Goal: Task Accomplishment & Management: Use online tool/utility

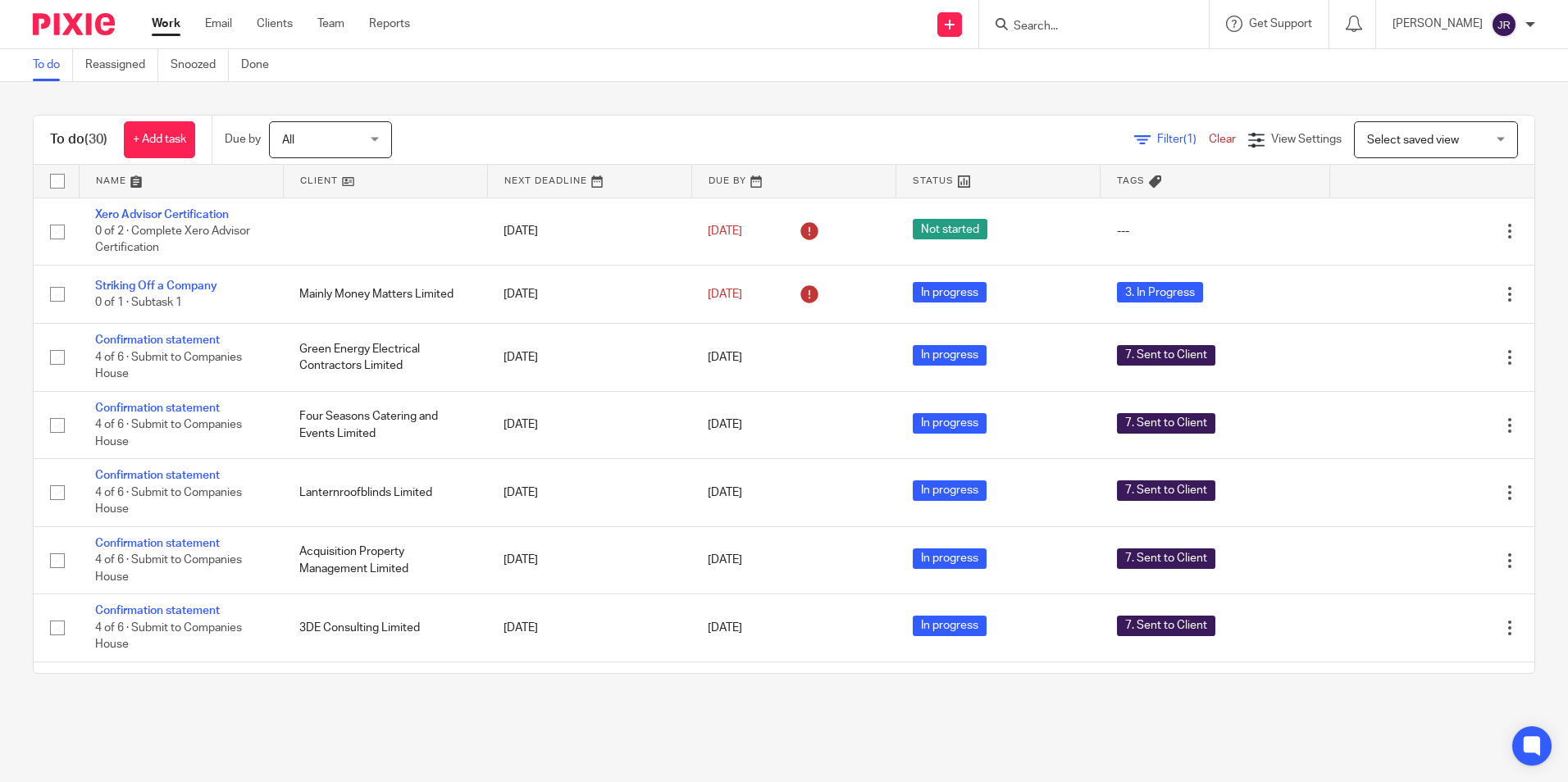
click at [96, 180] on link at bounding box center [180, 181] width 203 height 32
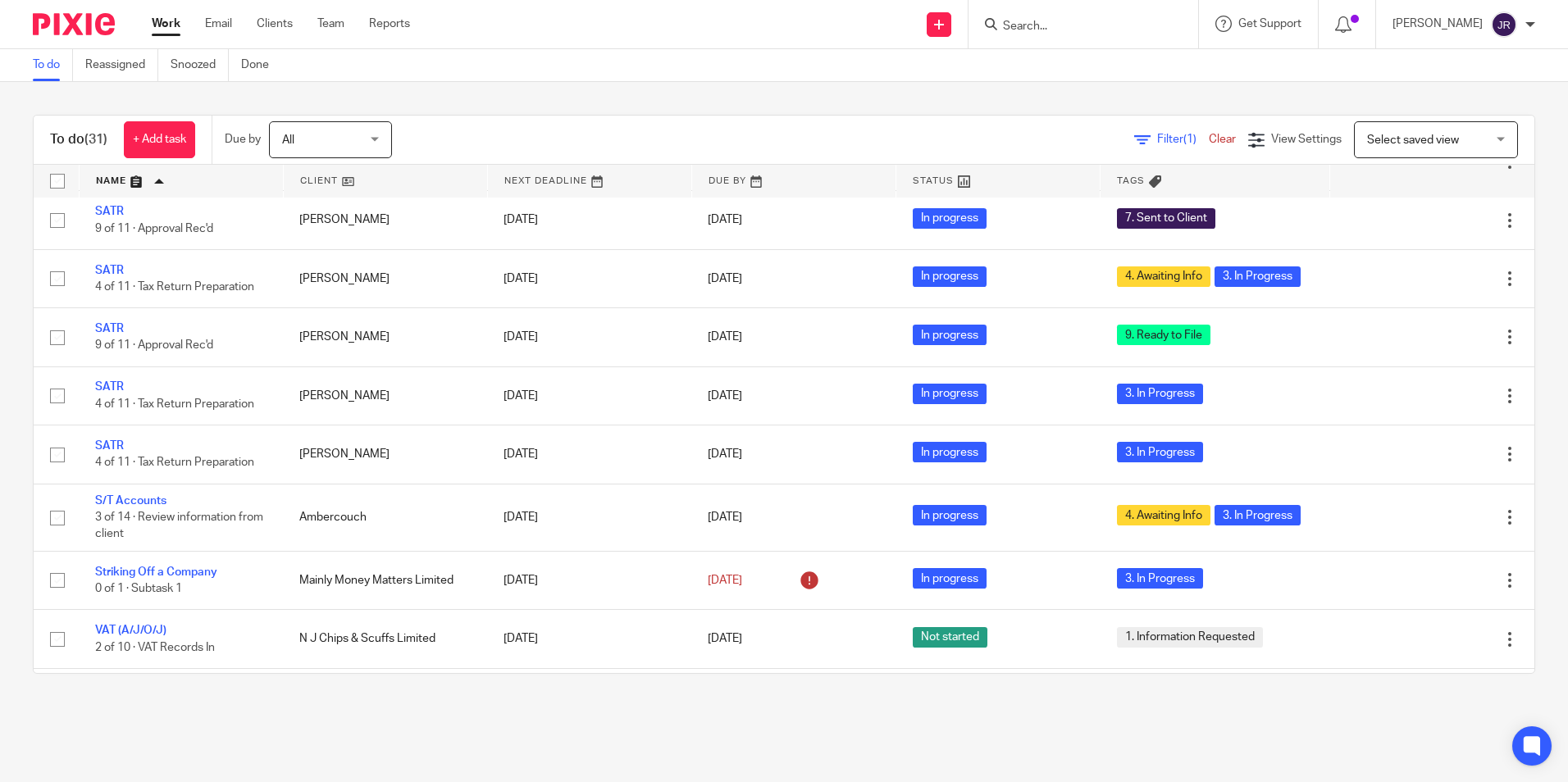
scroll to position [1518, 0]
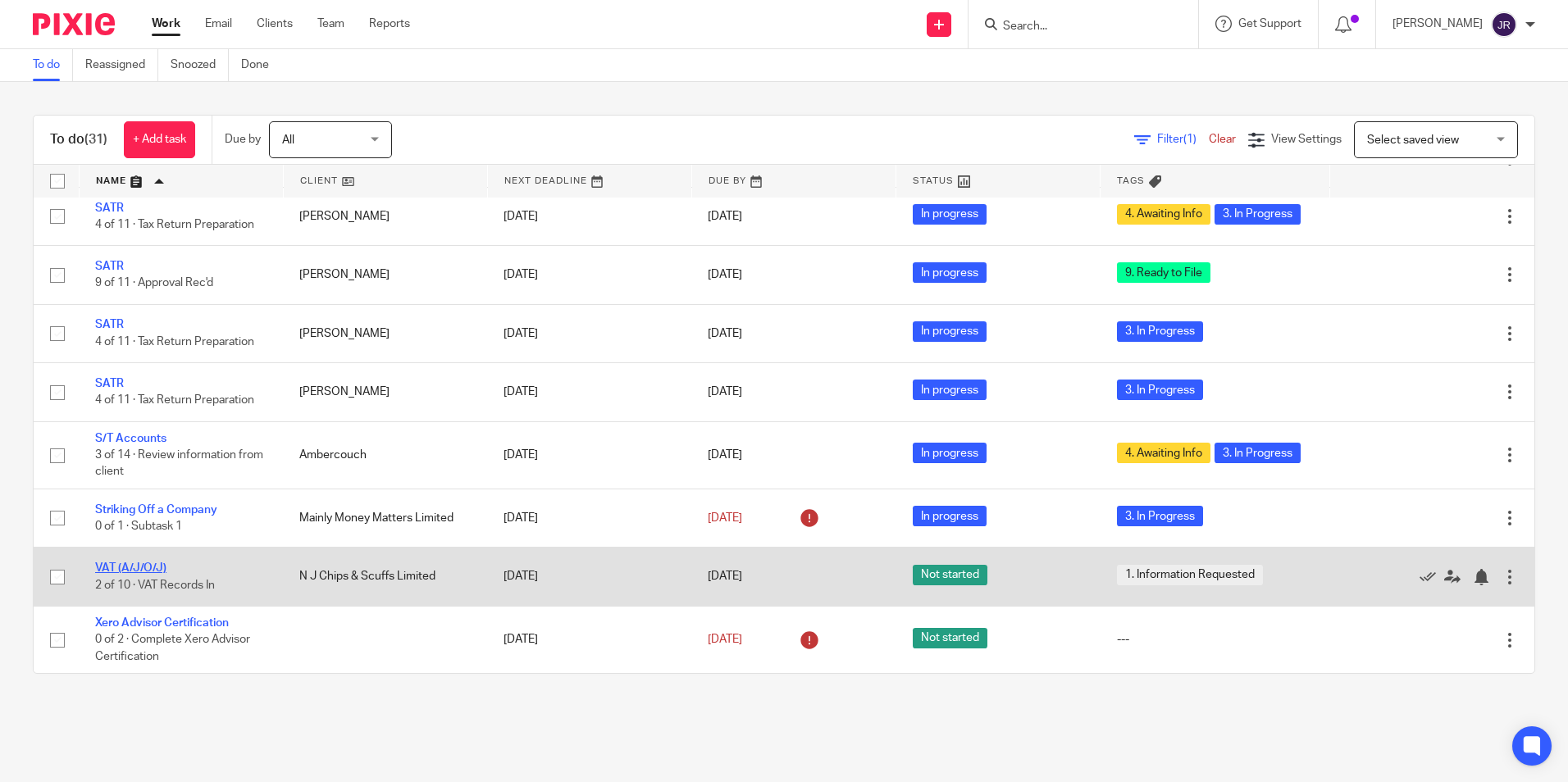
click at [145, 563] on link "VAT (A/J/O/J)" at bounding box center [130, 568] width 71 height 12
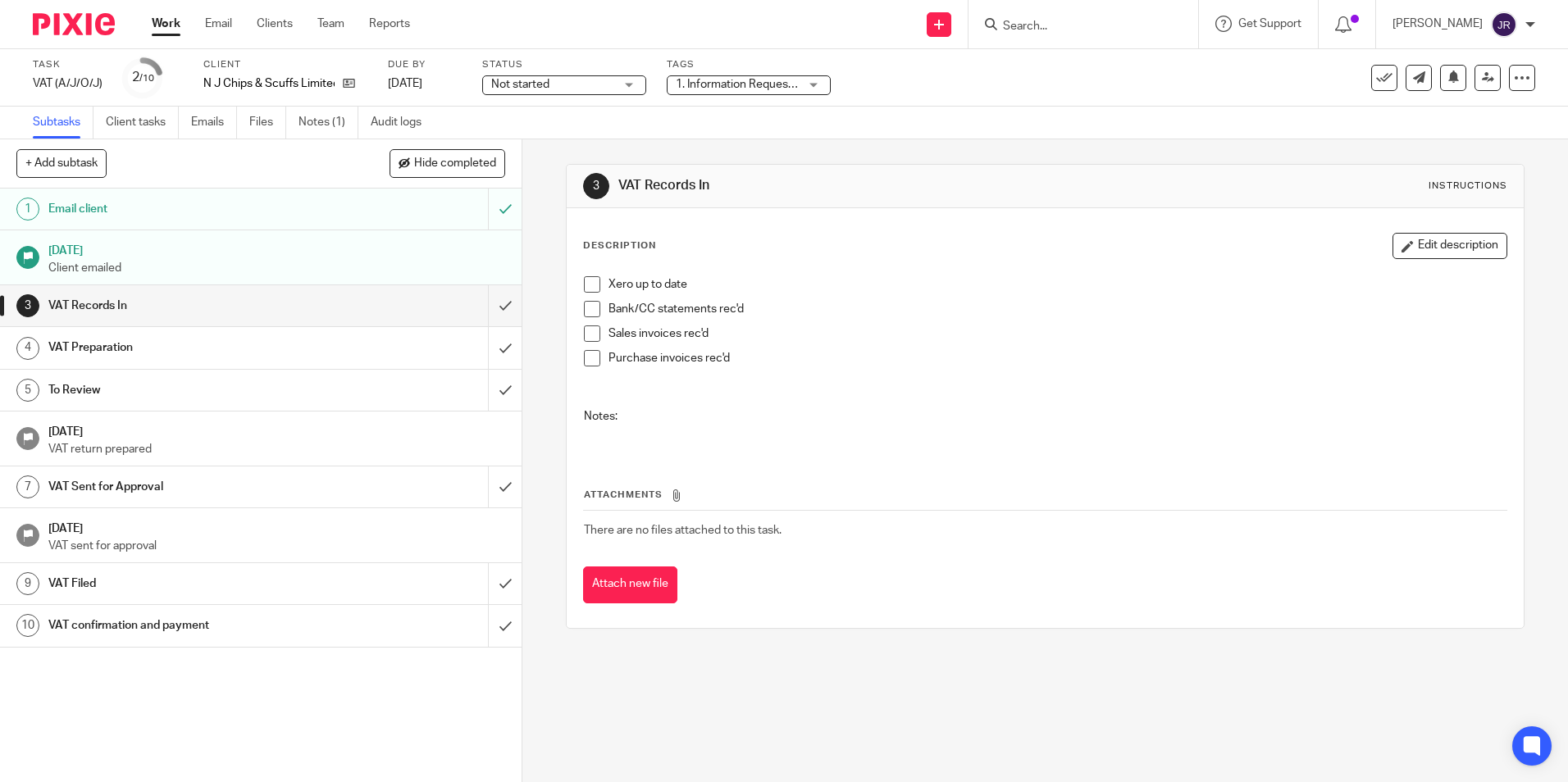
click at [810, 84] on div "1. Information Requested" at bounding box center [749, 86] width 164 height 20
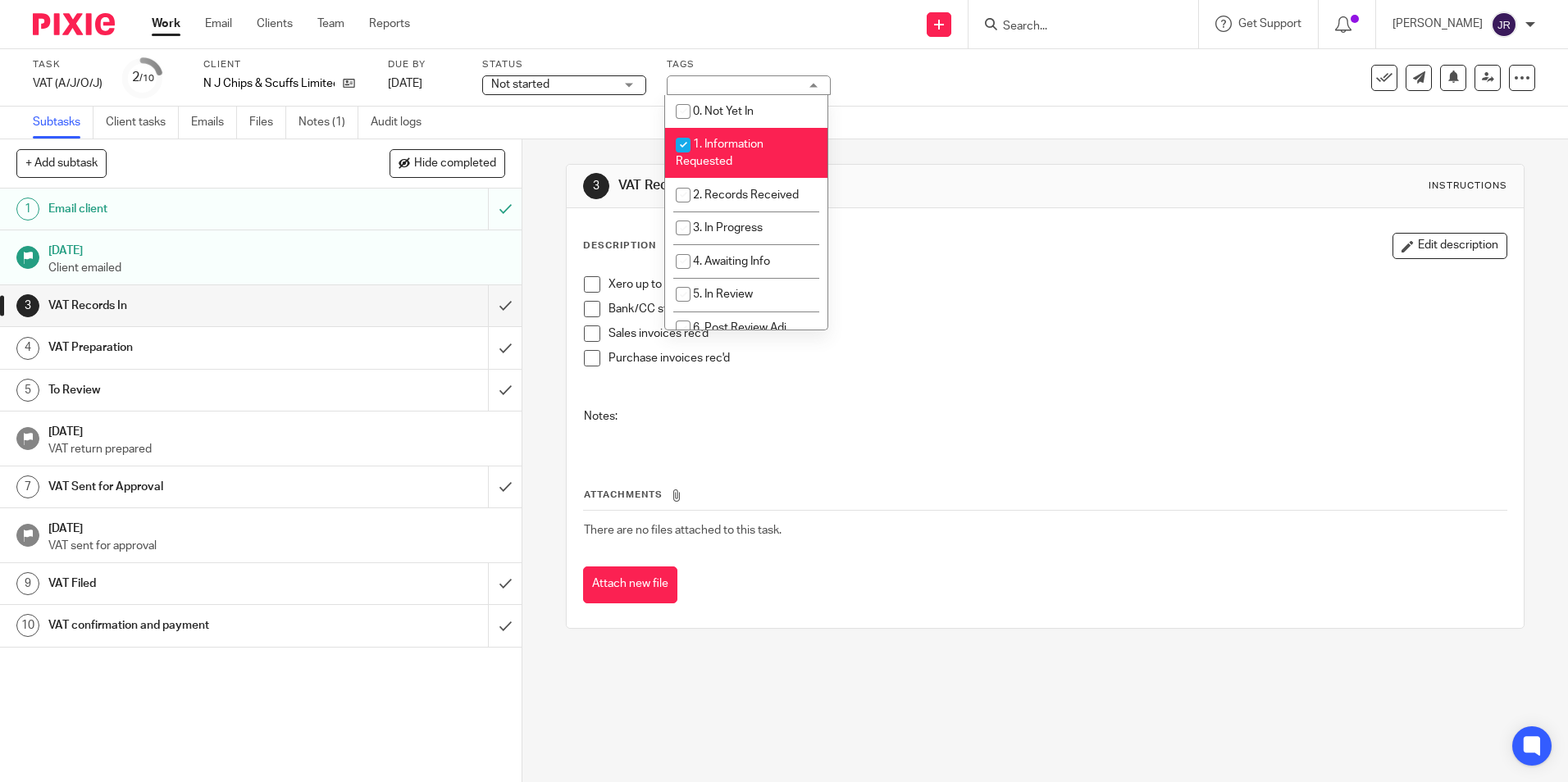
click at [778, 134] on li "1. Information Requested" at bounding box center [746, 152] width 162 height 50
checkbox input "false"
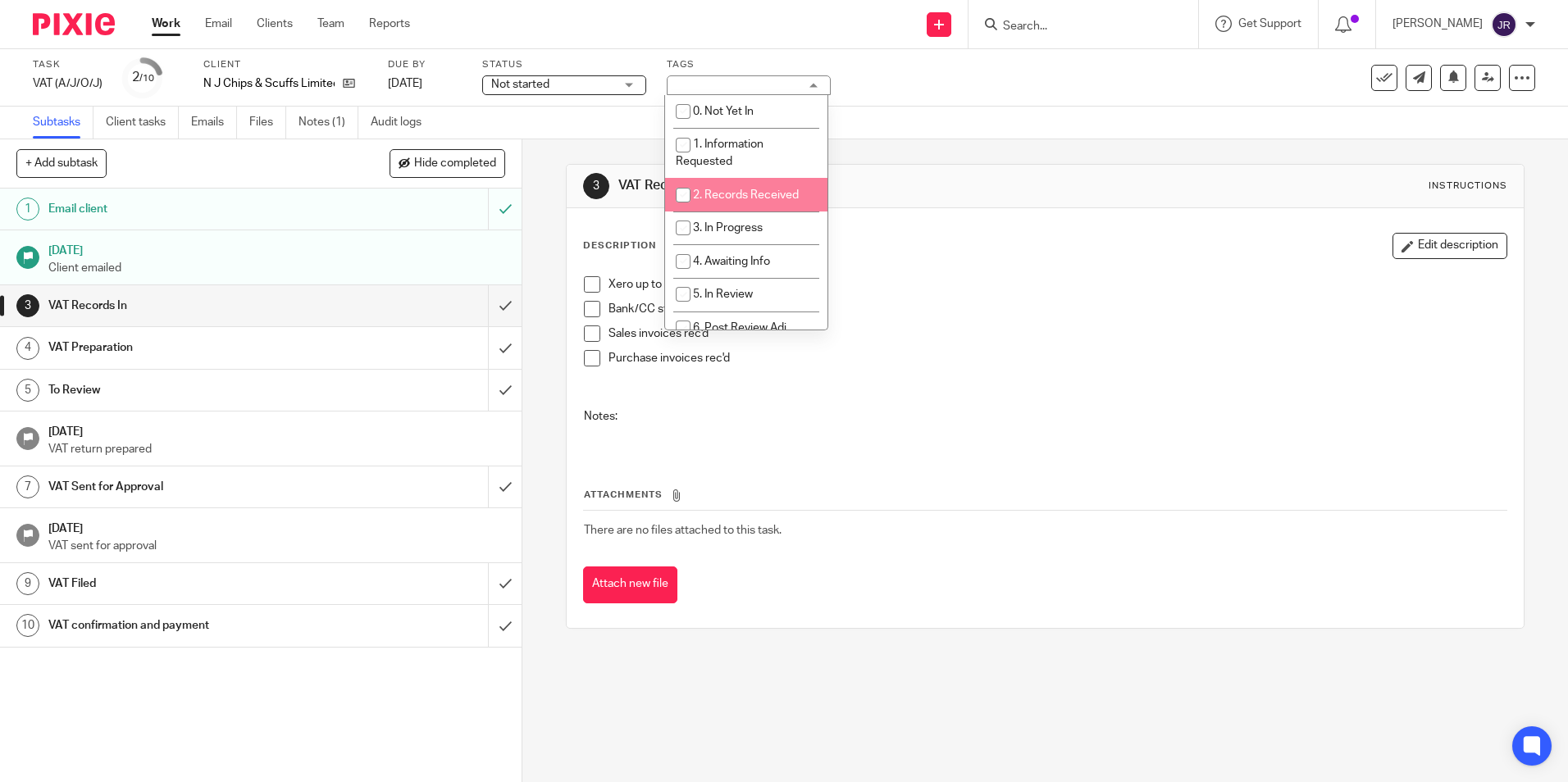
click at [778, 191] on span "2. Records Received" at bounding box center [745, 195] width 106 height 12
checkbox input "true"
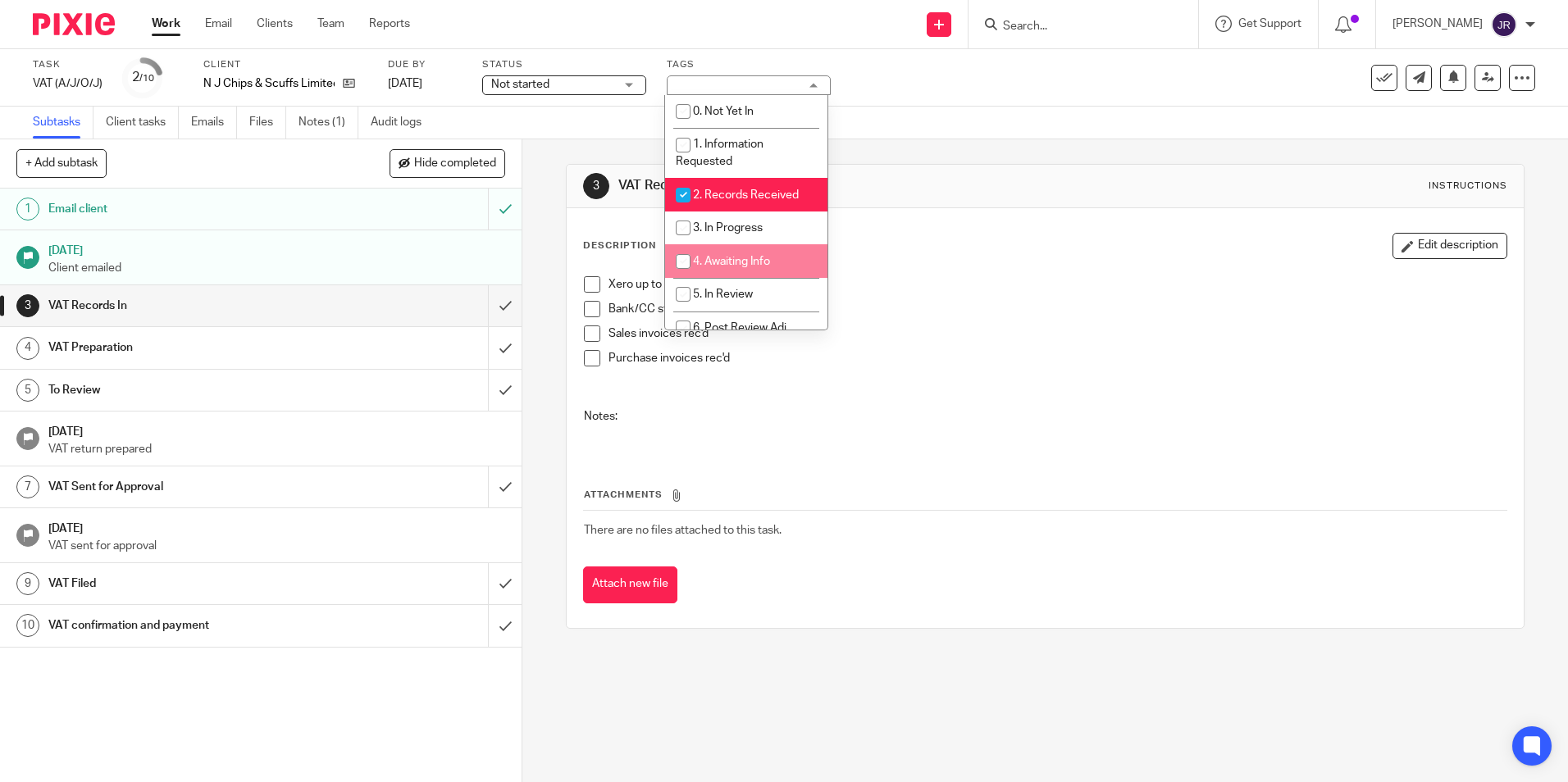
click at [896, 426] on p at bounding box center [1045, 433] width 922 height 16
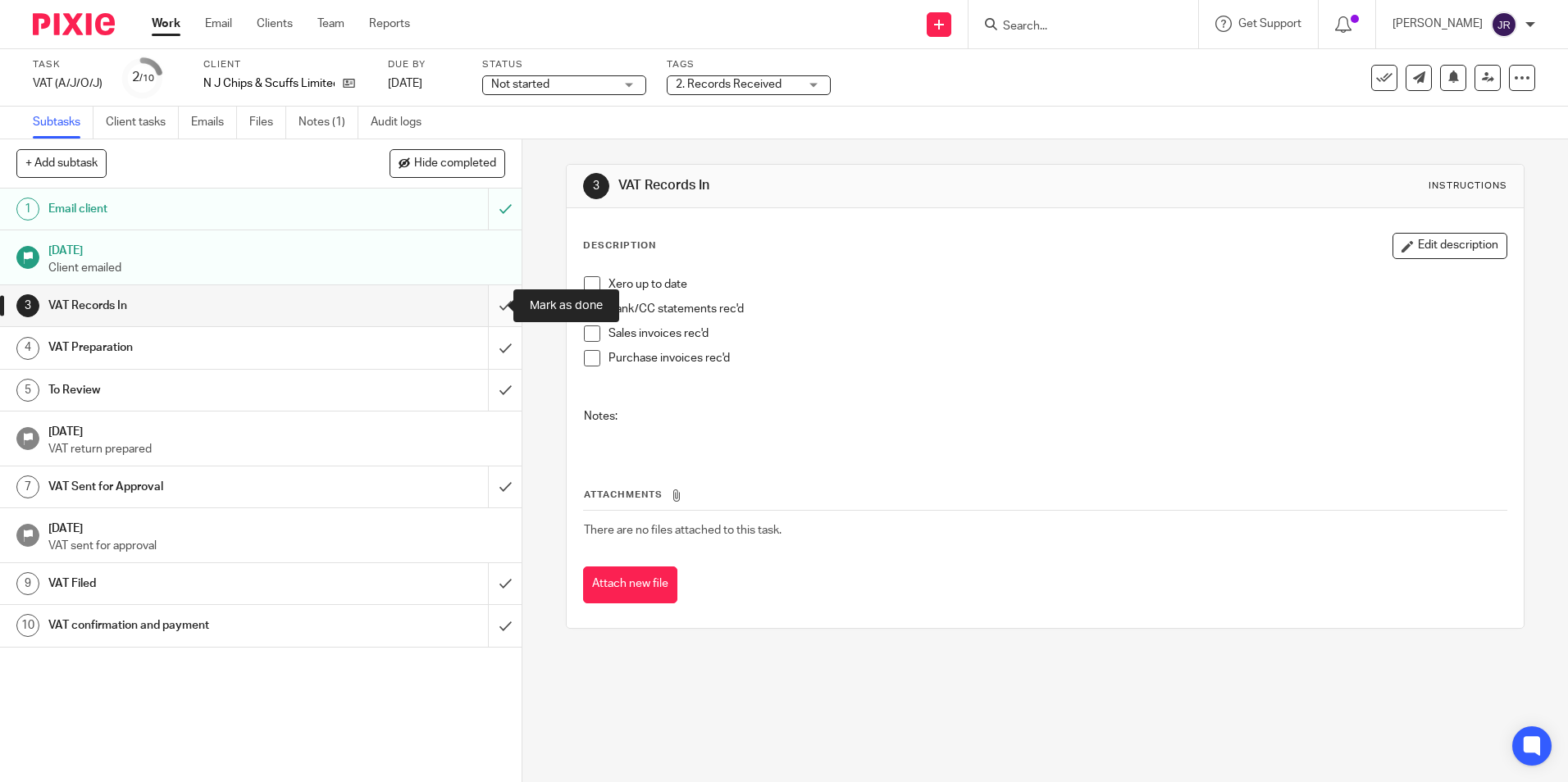
click at [482, 304] on input "submit" at bounding box center [261, 305] width 521 height 41
click at [311, 121] on link "Notes (1)" at bounding box center [328, 122] width 60 height 32
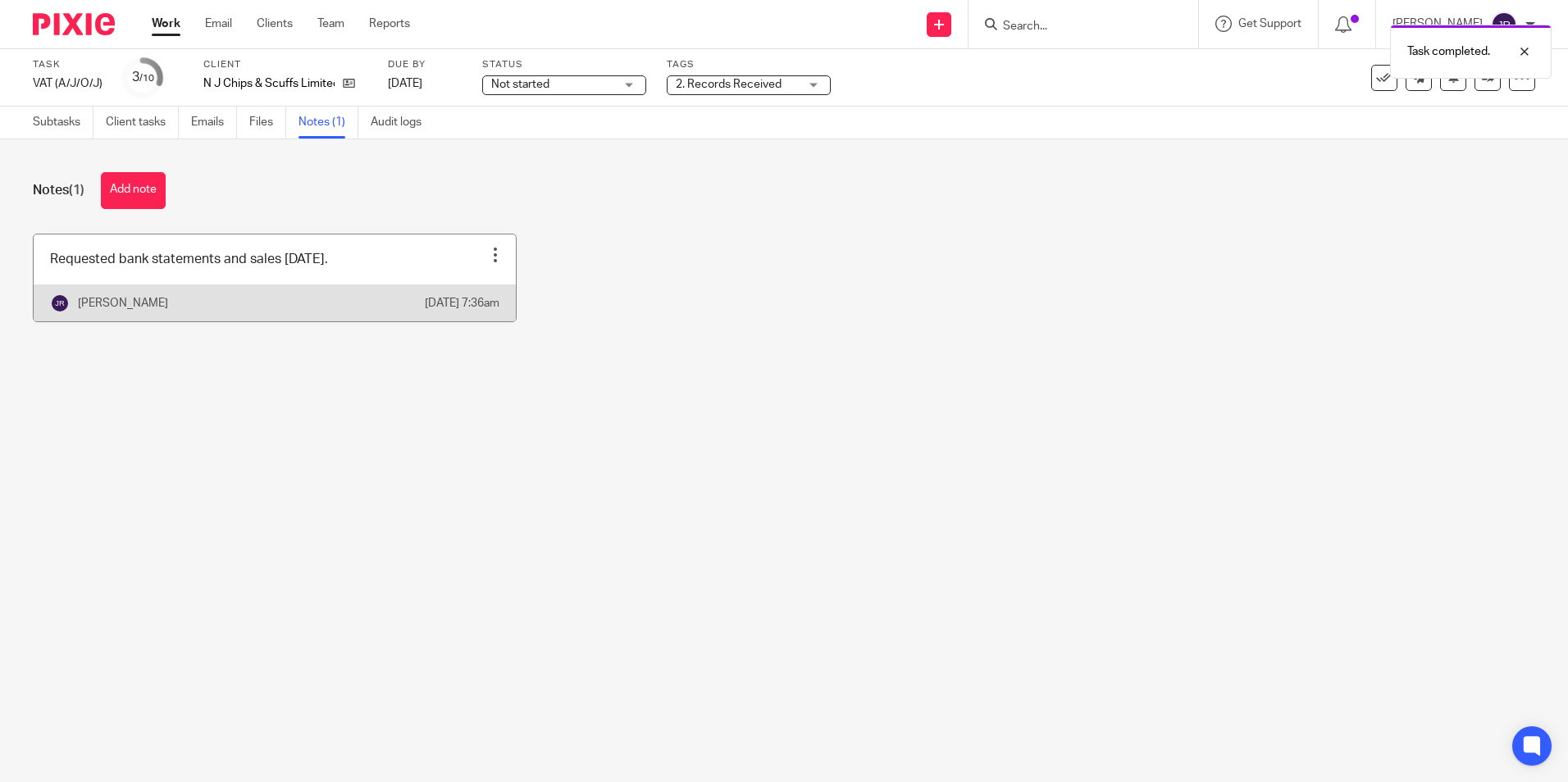
click at [390, 271] on link at bounding box center [274, 278] width 482 height 87
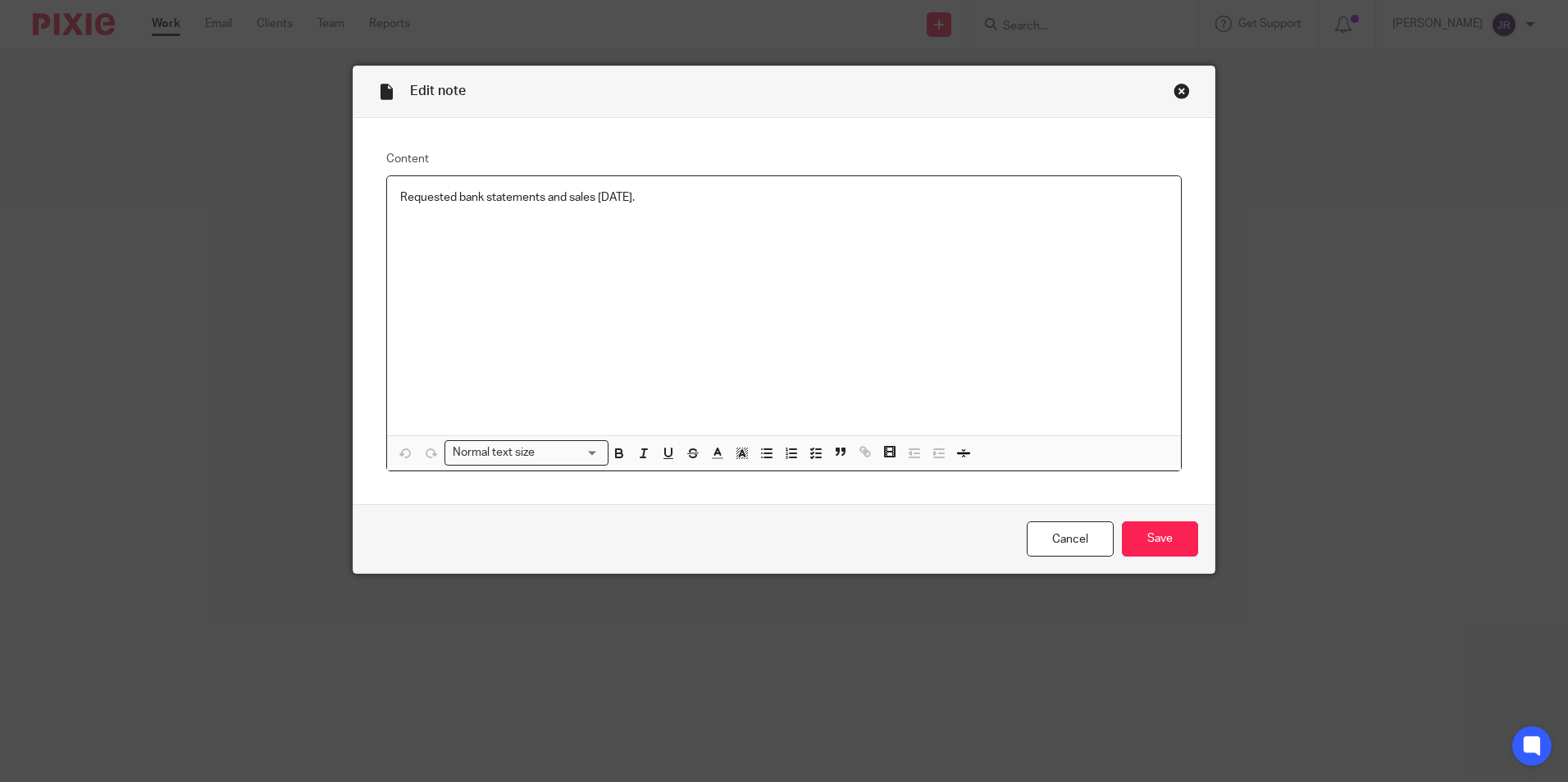
click at [656, 200] on p "Requested bank statements and sales 15/08/25." at bounding box center [784, 198] width 768 height 16
click at [1155, 534] on input "Save" at bounding box center [1160, 538] width 77 height 35
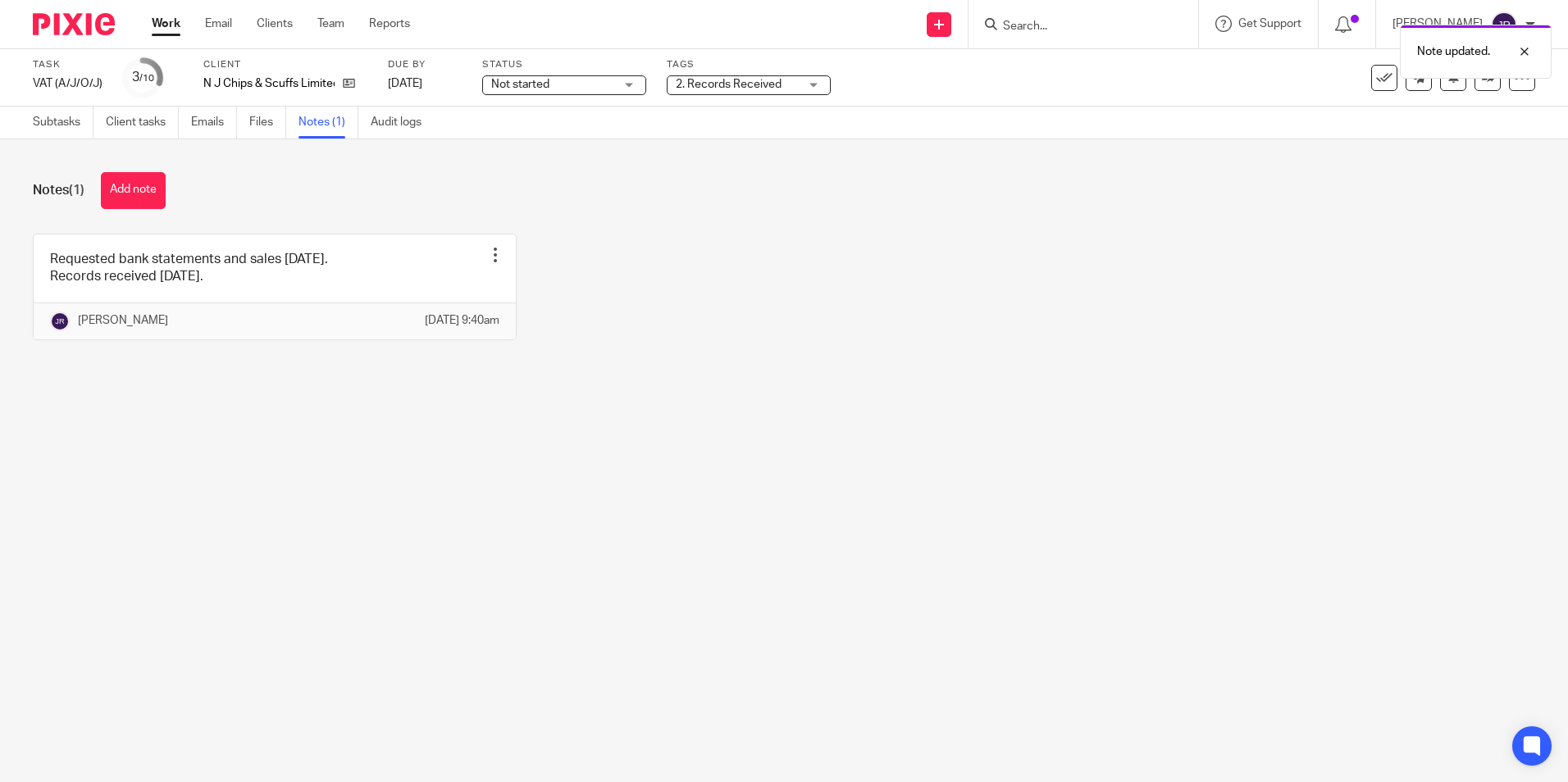
click at [1356, 16] on div "Note updated." at bounding box center [1167, 47] width 768 height 62
click at [1357, 25] on div "Note updated." at bounding box center [1167, 47] width 768 height 62
click at [1523, 49] on div at bounding box center [1512, 51] width 44 height 20
click at [1359, 19] on span at bounding box center [1354, 18] width 8 height 8
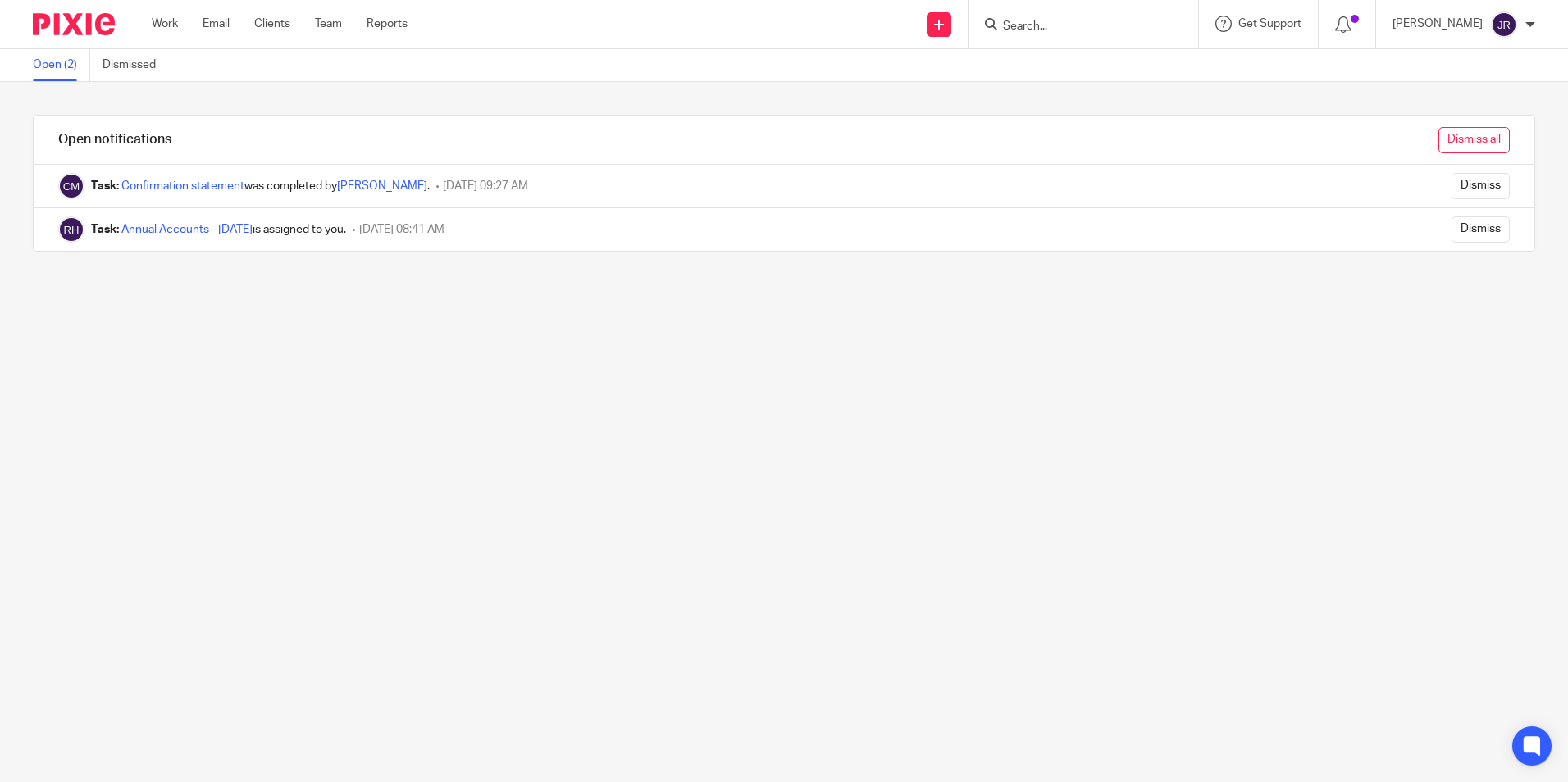
click at [1447, 131] on input "Dismiss all" at bounding box center [1473, 140] width 71 height 26
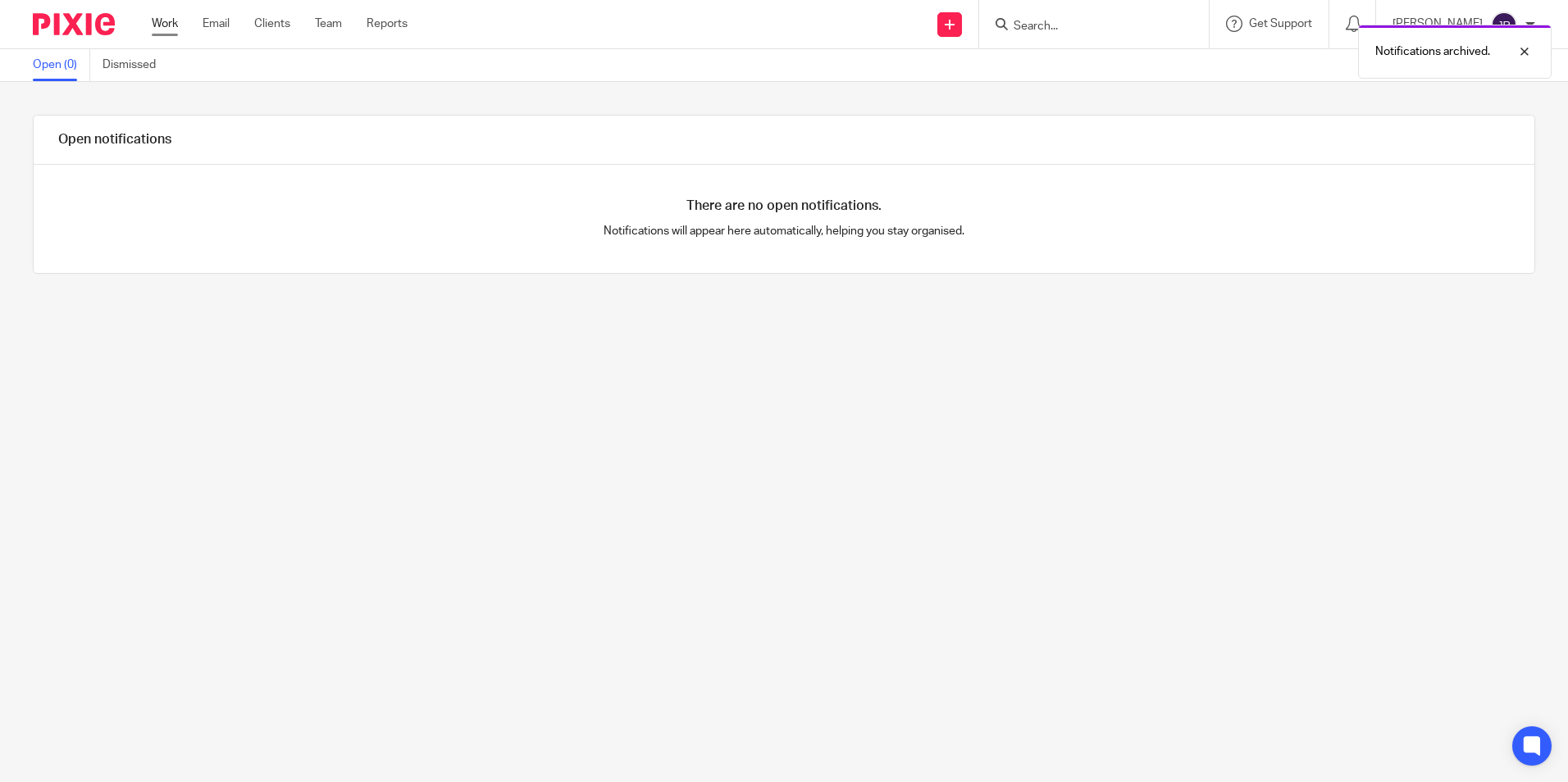
click at [171, 25] on link "Work" at bounding box center [164, 23] width 26 height 16
